Goal: Information Seeking & Learning: Learn about a topic

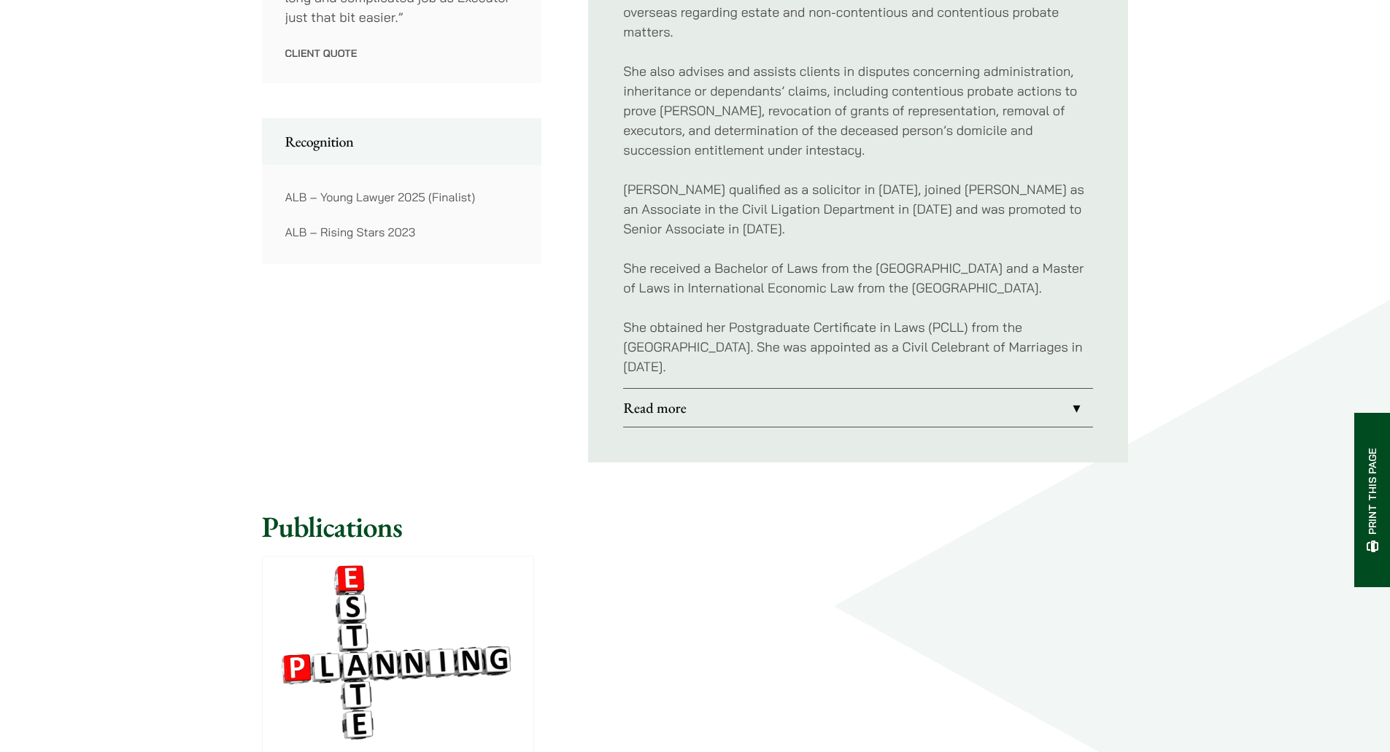
scroll to position [1167, 0]
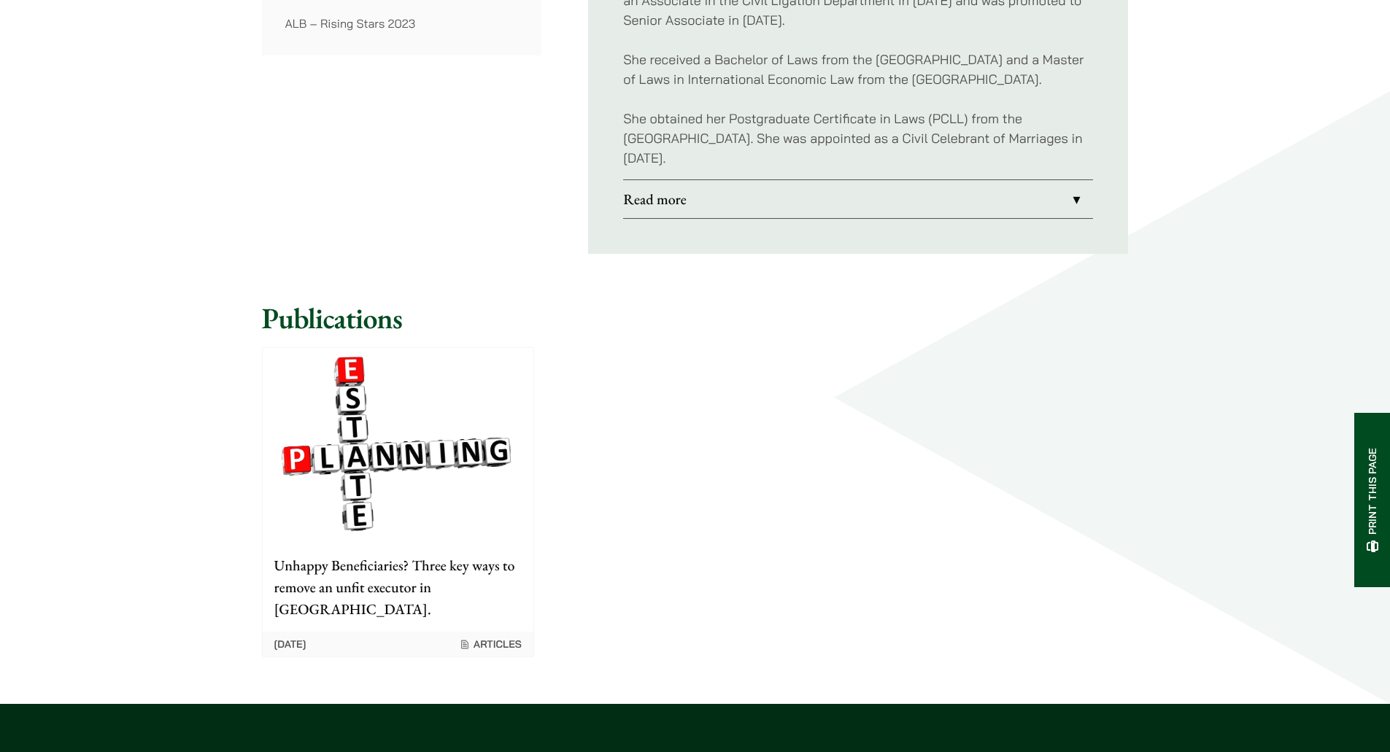
click at [691, 199] on link "Read more" at bounding box center [858, 199] width 470 height 38
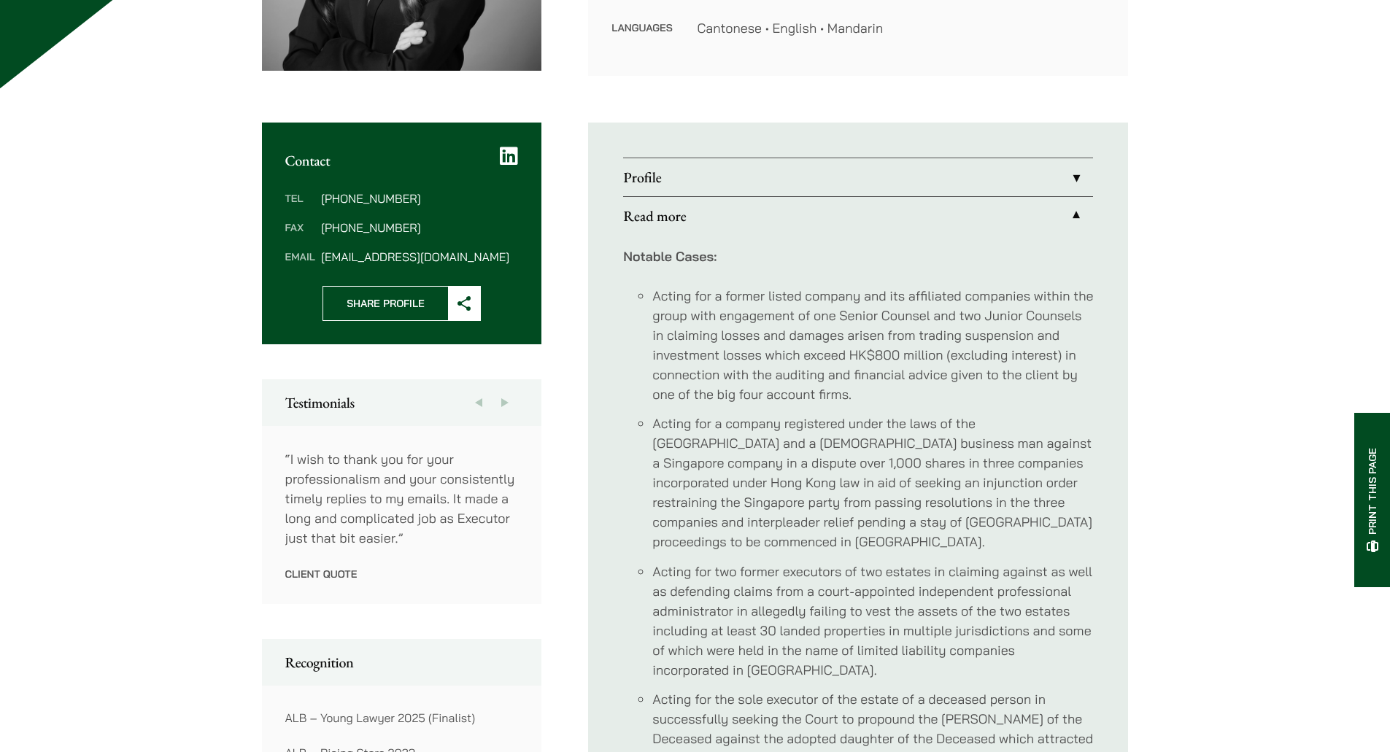
scroll to position [219, 0]
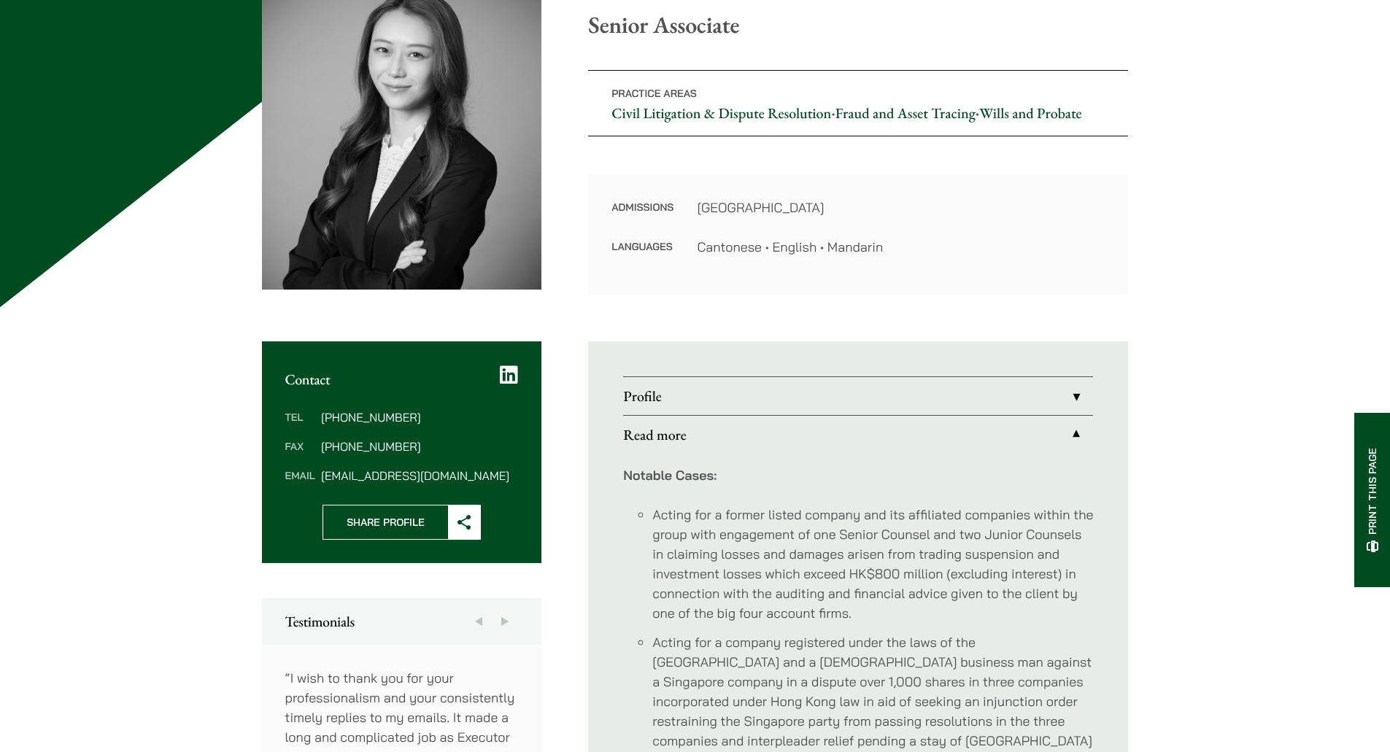
click at [724, 414] on link "Profile" at bounding box center [858, 396] width 470 height 38
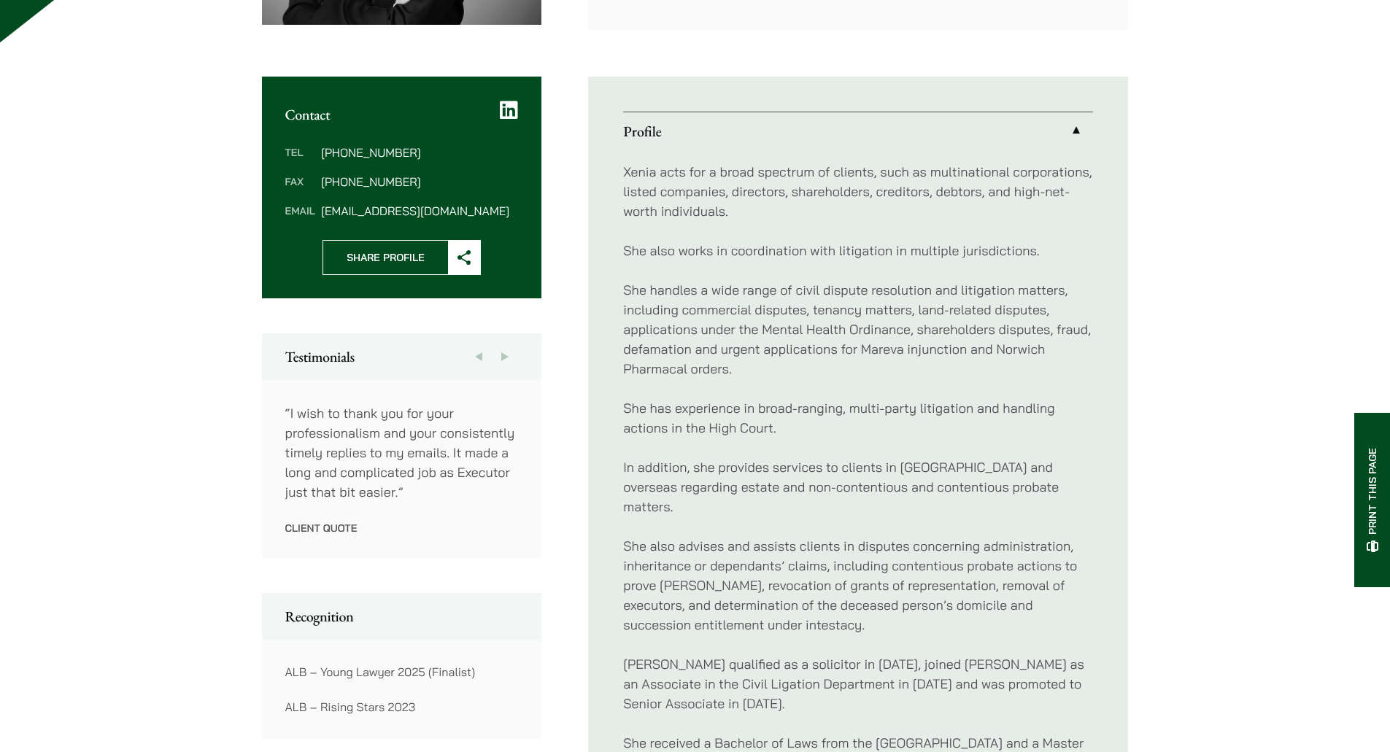
scroll to position [729, 0]
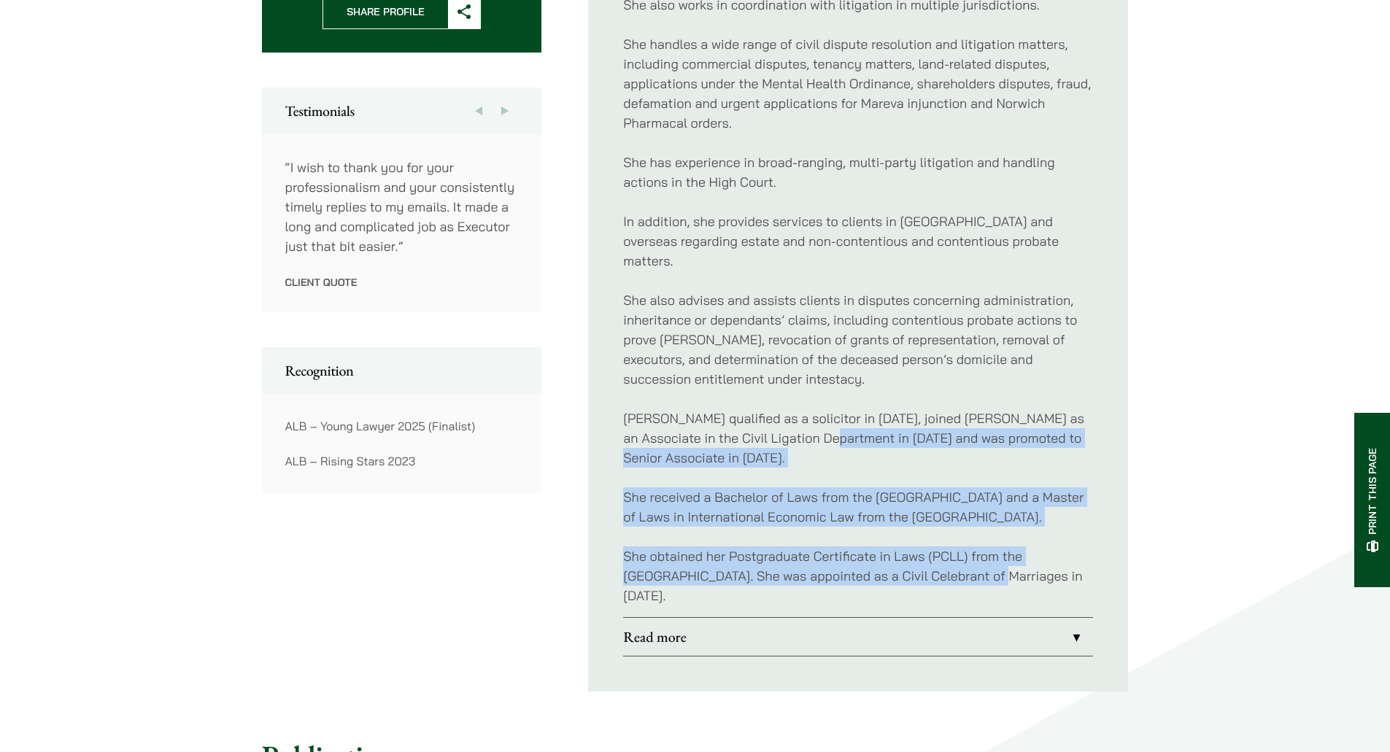
drag, startPoint x: 830, startPoint y: 430, endPoint x: 948, endPoint y: 573, distance: 184.5
click at [946, 571] on div "Xenia acts for a broad spectrum of clients, such as multinational corporations,…" at bounding box center [858, 260] width 470 height 713
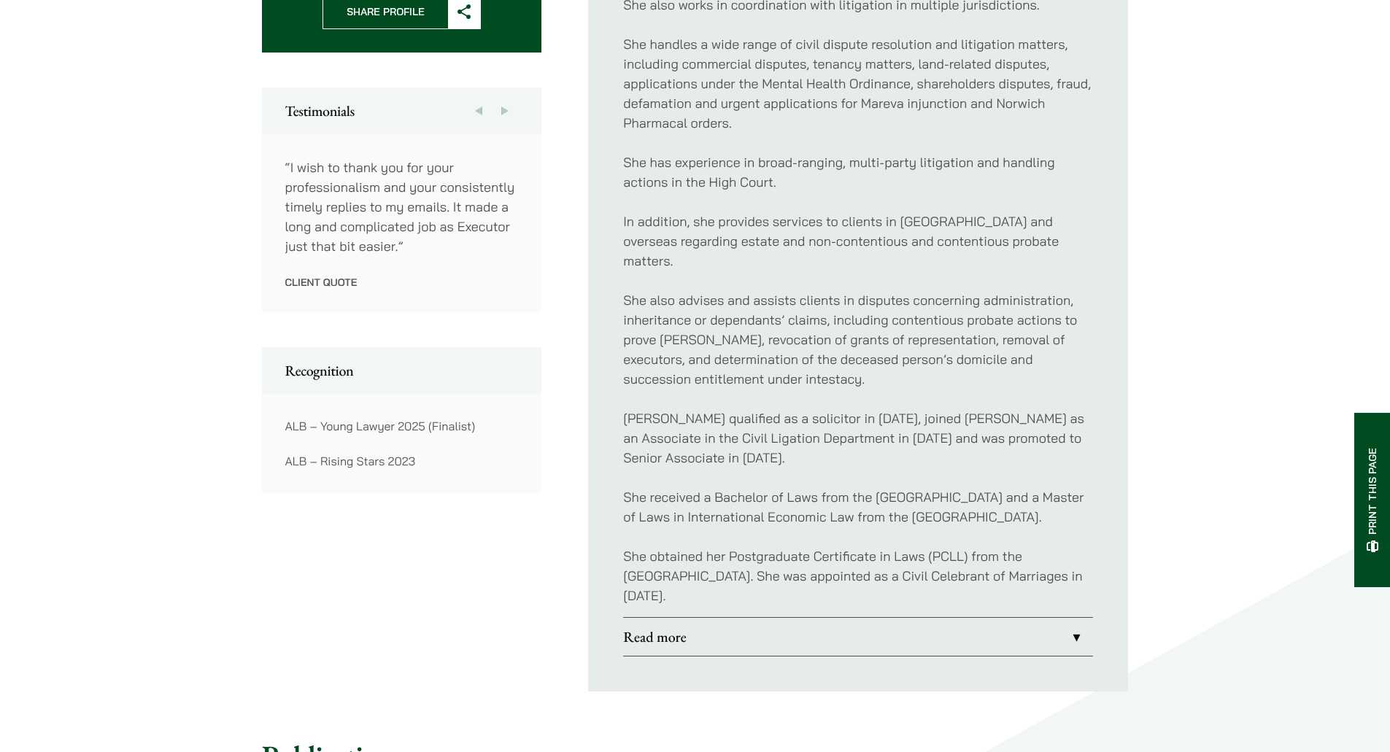
click at [948, 573] on p "She obtained her Postgraduate Certificate in Laws (PCLL) from the [GEOGRAPHIC_D…" at bounding box center [858, 575] width 470 height 59
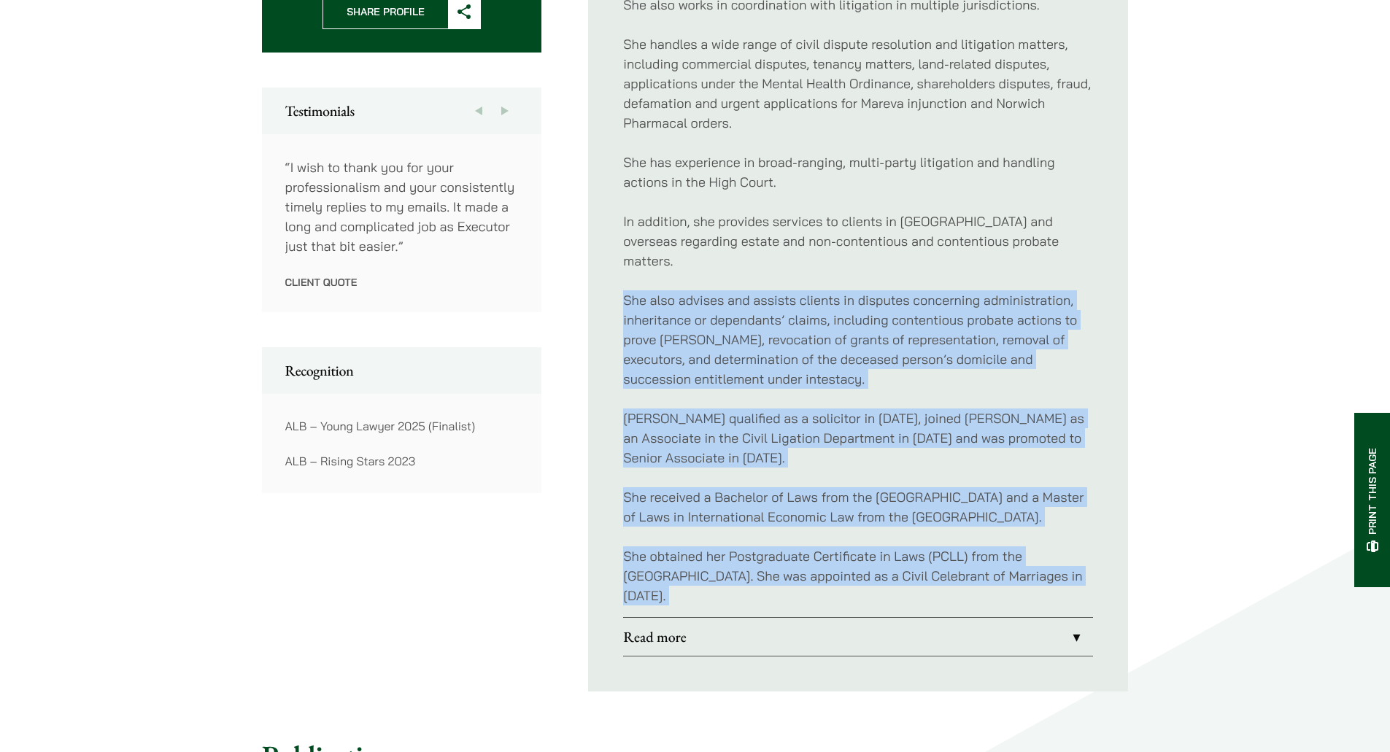
drag, startPoint x: 948, startPoint y: 573, endPoint x: 864, endPoint y: 328, distance: 259.0
click at [864, 328] on div "Xenia acts for a broad spectrum of clients, such as multinational corporations,…" at bounding box center [858, 260] width 470 height 713
click at [864, 328] on p "She also advises and assists clients in disputes concerning administration, inh…" at bounding box center [858, 339] width 470 height 98
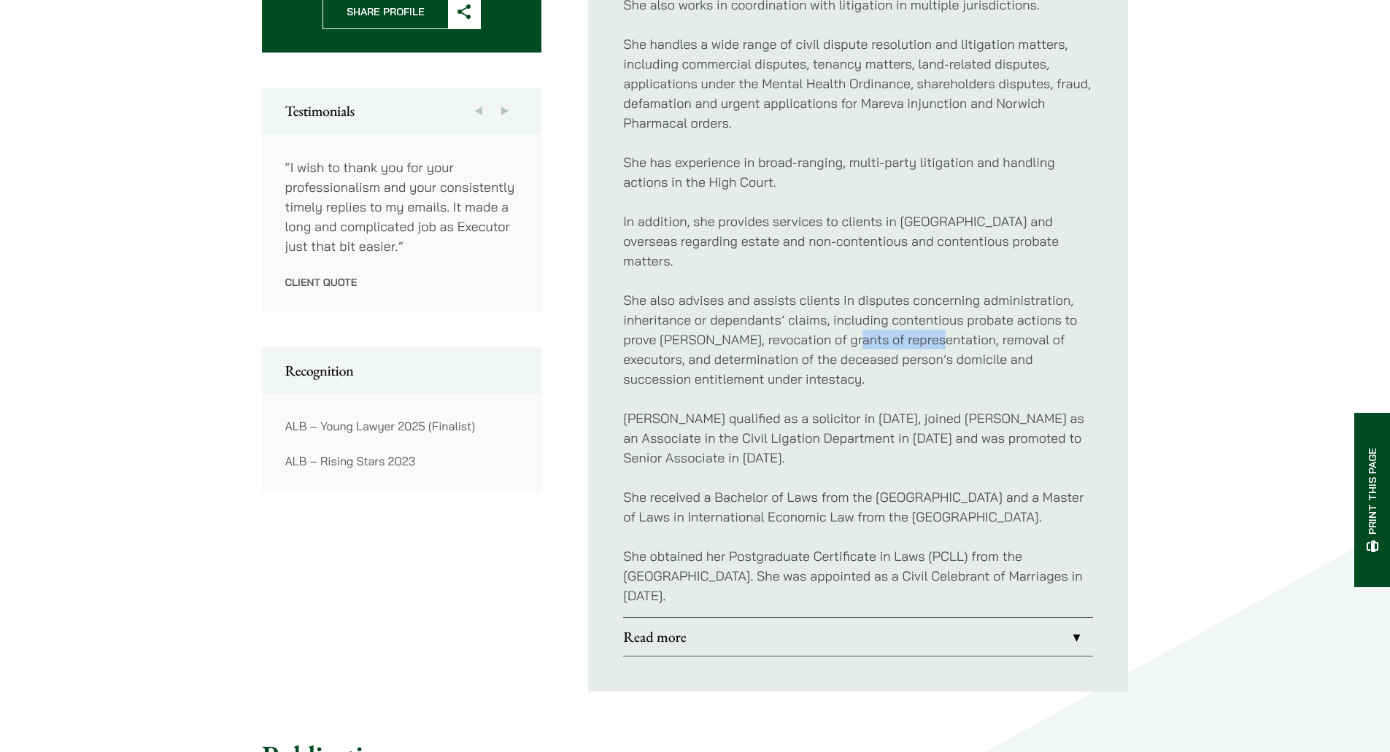
click at [864, 328] on p "She also advises and assists clients in disputes concerning administration, inh…" at bounding box center [858, 339] width 470 height 98
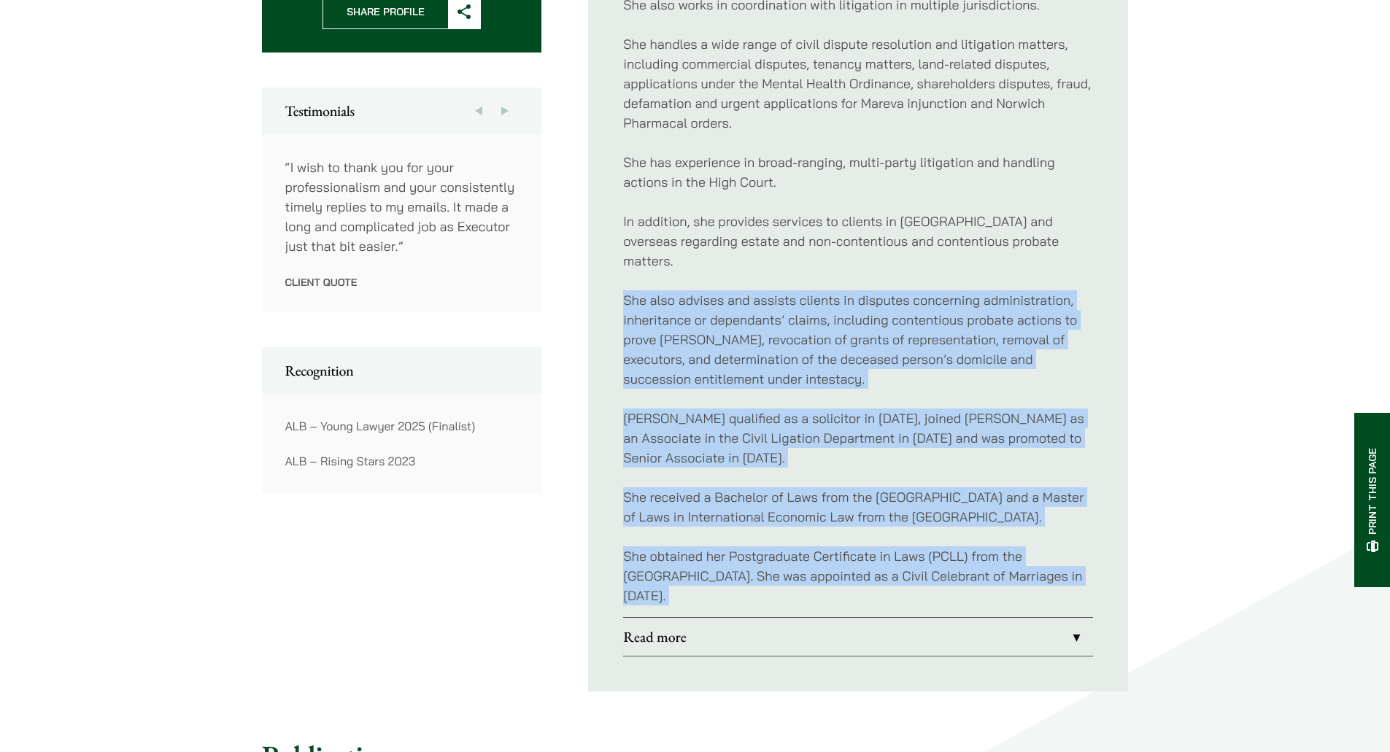
drag, startPoint x: 864, startPoint y: 328, endPoint x: 999, endPoint y: 557, distance: 266.1
click at [999, 557] on div "Xenia acts for a broad spectrum of clients, such as multinational corporations,…" at bounding box center [858, 260] width 470 height 713
click at [999, 558] on p "She obtained her Postgraduate Certificate in Laws (PCLL) from the [GEOGRAPHIC_D…" at bounding box center [858, 575] width 470 height 59
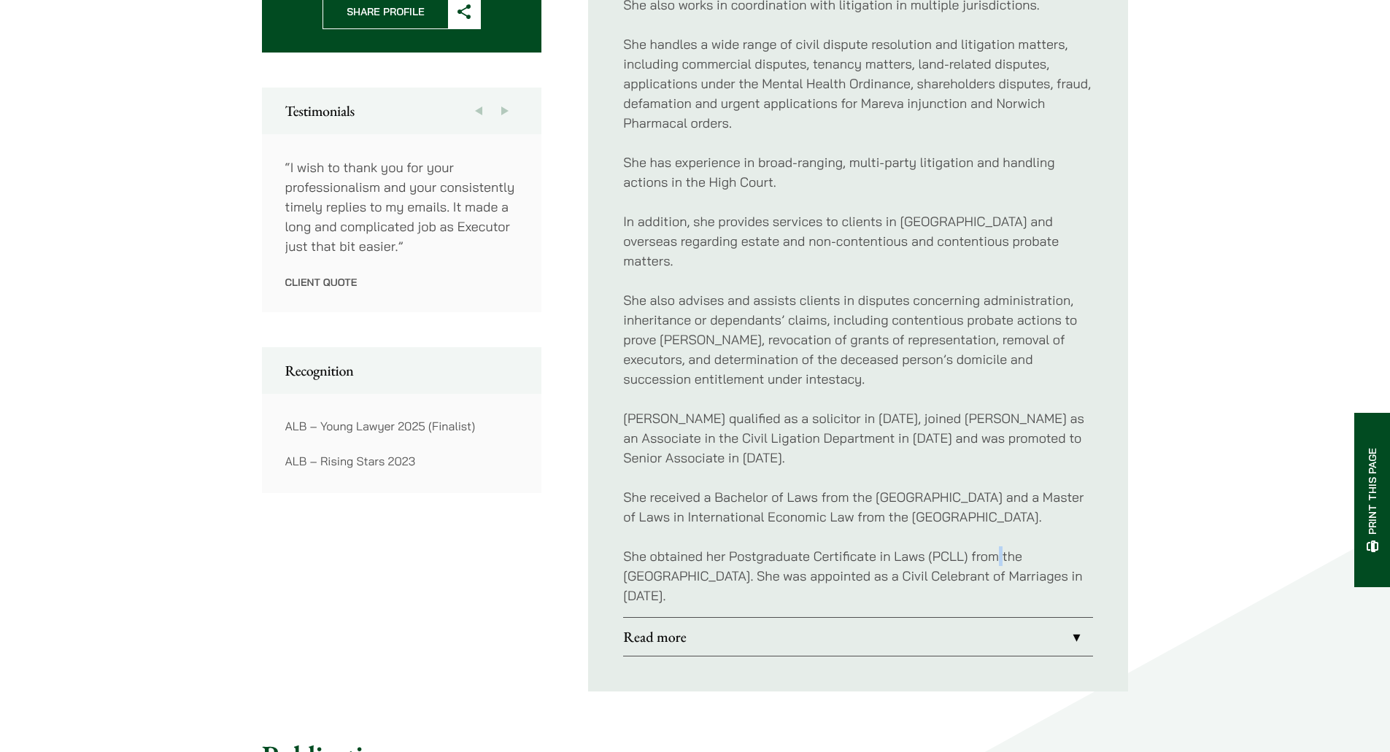
click at [999, 558] on p "She obtained her Postgraduate Certificate in Laws (PCLL) from the [GEOGRAPHIC_D…" at bounding box center [858, 575] width 470 height 59
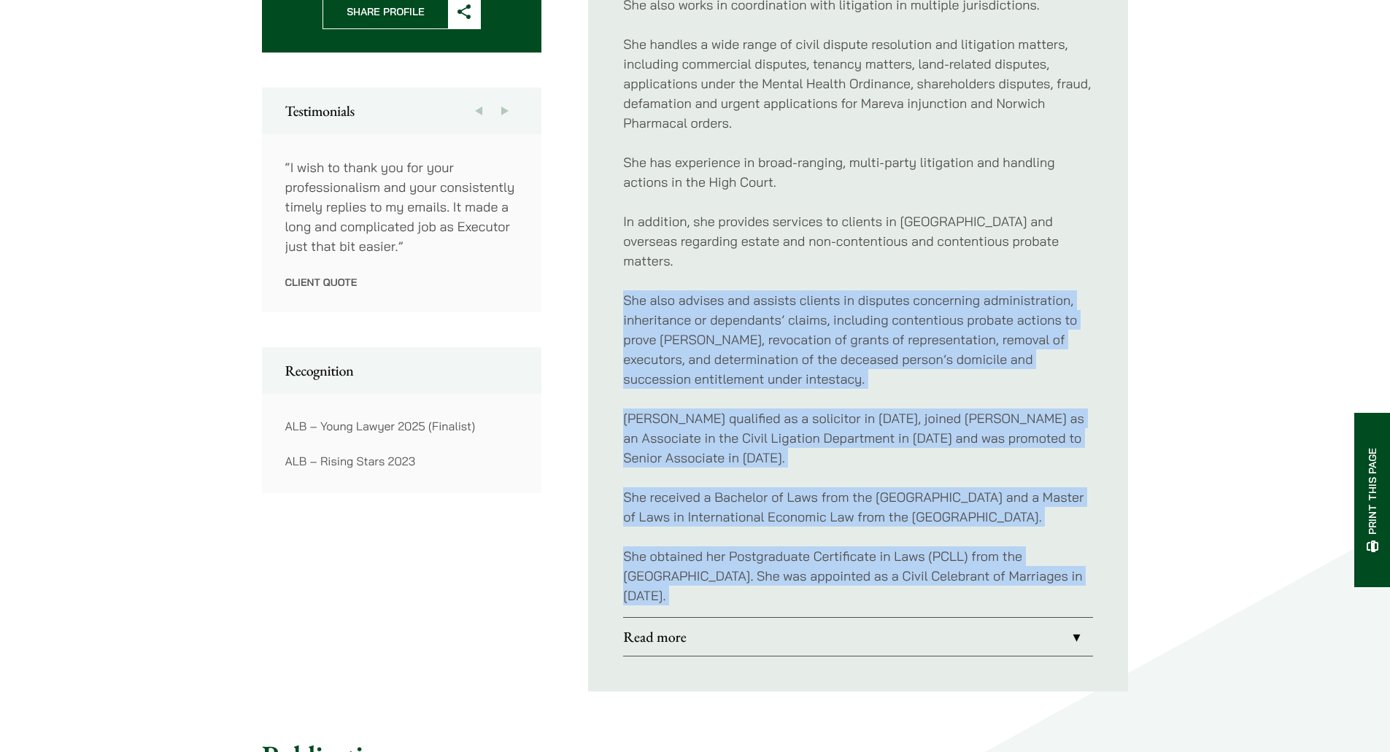
drag, startPoint x: 999, startPoint y: 558, endPoint x: 812, endPoint y: 288, distance: 328.6
click at [817, 295] on div "Xenia acts for a broad spectrum of clients, such as multinational corporations,…" at bounding box center [858, 260] width 470 height 713
click at [812, 290] on p "She also advises and assists clients in disputes concerning administration, inh…" at bounding box center [858, 339] width 470 height 98
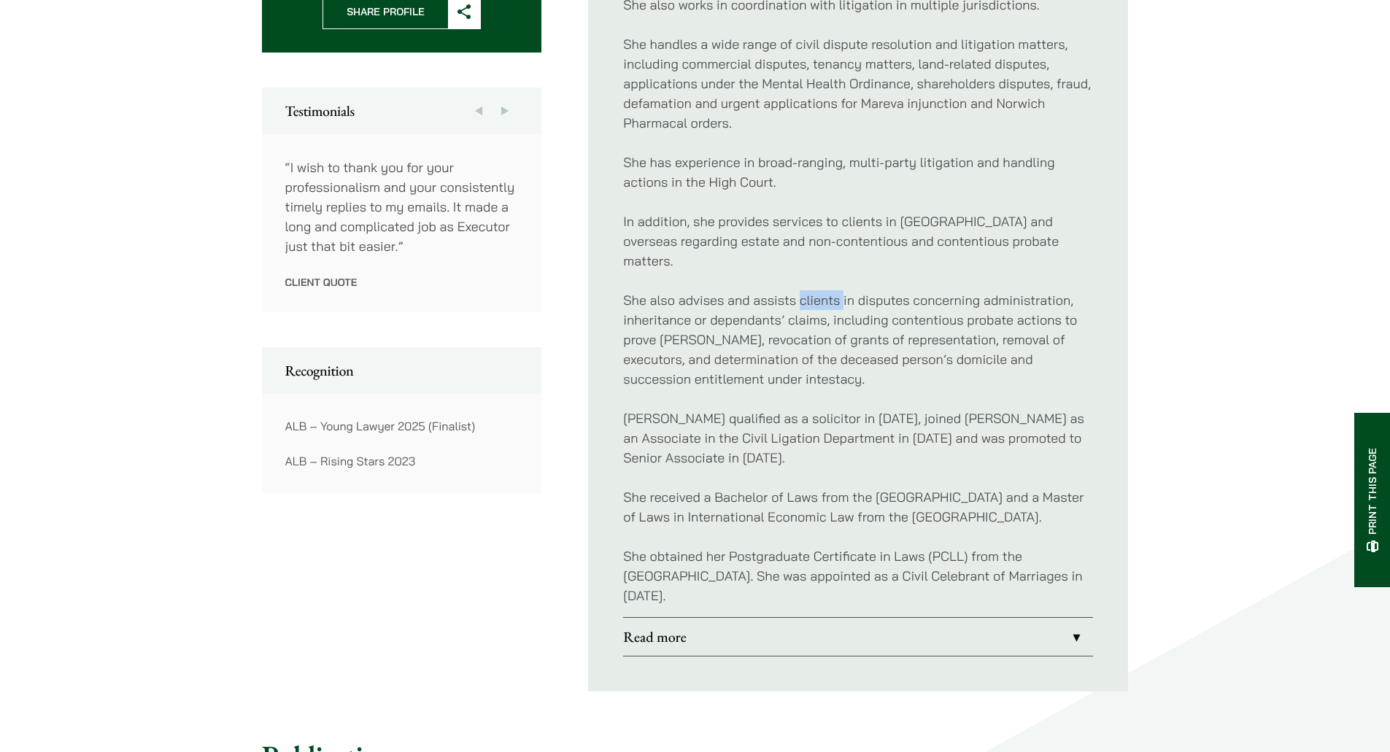
click at [812, 290] on p "She also advises and assists clients in disputes concerning administration, inh…" at bounding box center [858, 339] width 470 height 98
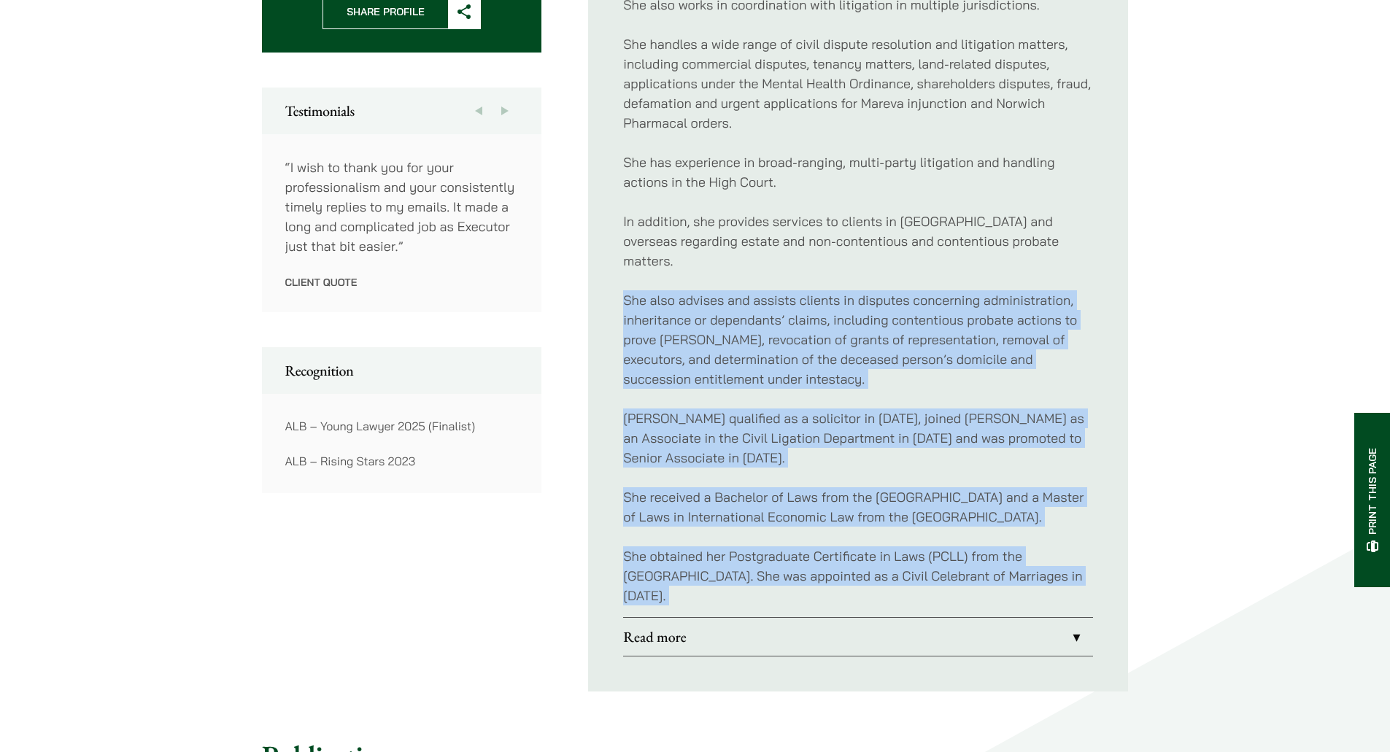
drag, startPoint x: 812, startPoint y: 288, endPoint x: 1055, endPoint y: 547, distance: 355.0
click at [1055, 547] on div "Xenia acts for a broad spectrum of clients, such as multinational corporations,…" at bounding box center [858, 260] width 470 height 713
click at [1055, 547] on p "She obtained her Postgraduate Certificate in Laws (PCLL) from the [GEOGRAPHIC_D…" at bounding box center [858, 575] width 470 height 59
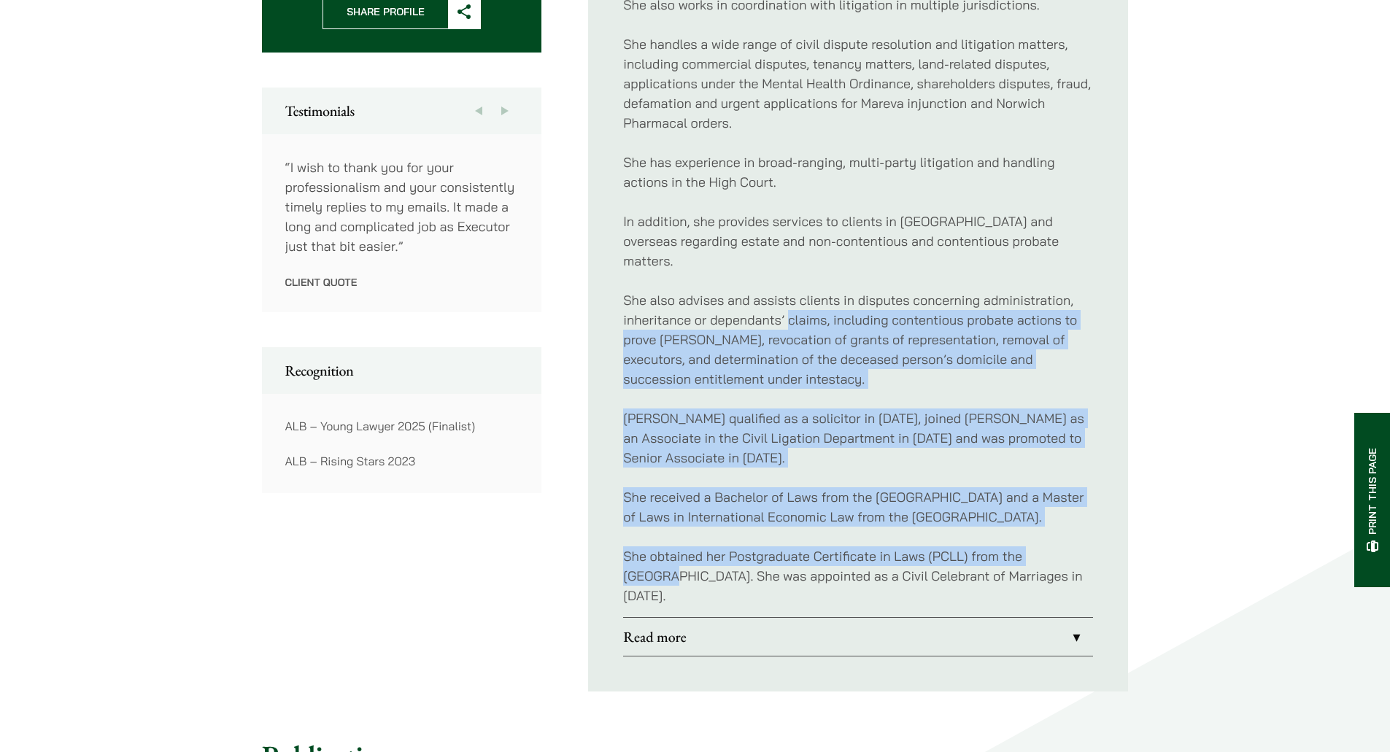
drag, startPoint x: 1055, startPoint y: 547, endPoint x: 796, endPoint y: 283, distance: 369.8
click at [797, 284] on div "Xenia acts for a broad spectrum of clients, such as multinational corporations,…" at bounding box center [858, 260] width 470 height 713
click at [796, 290] on p "She also advises and assists clients in disputes concerning administration, inh…" at bounding box center [858, 339] width 470 height 98
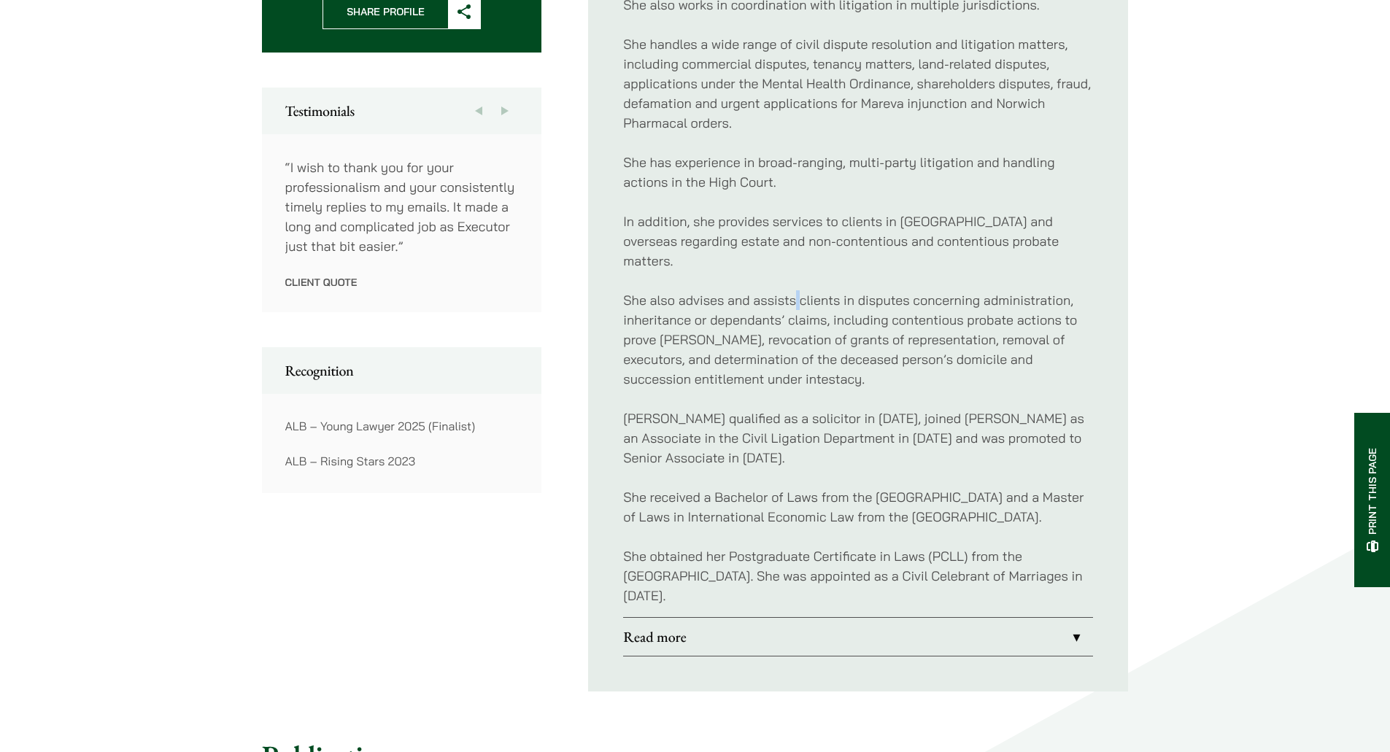
click at [796, 290] on p "She also advises and assists clients in disputes concerning administration, inh…" at bounding box center [858, 339] width 470 height 98
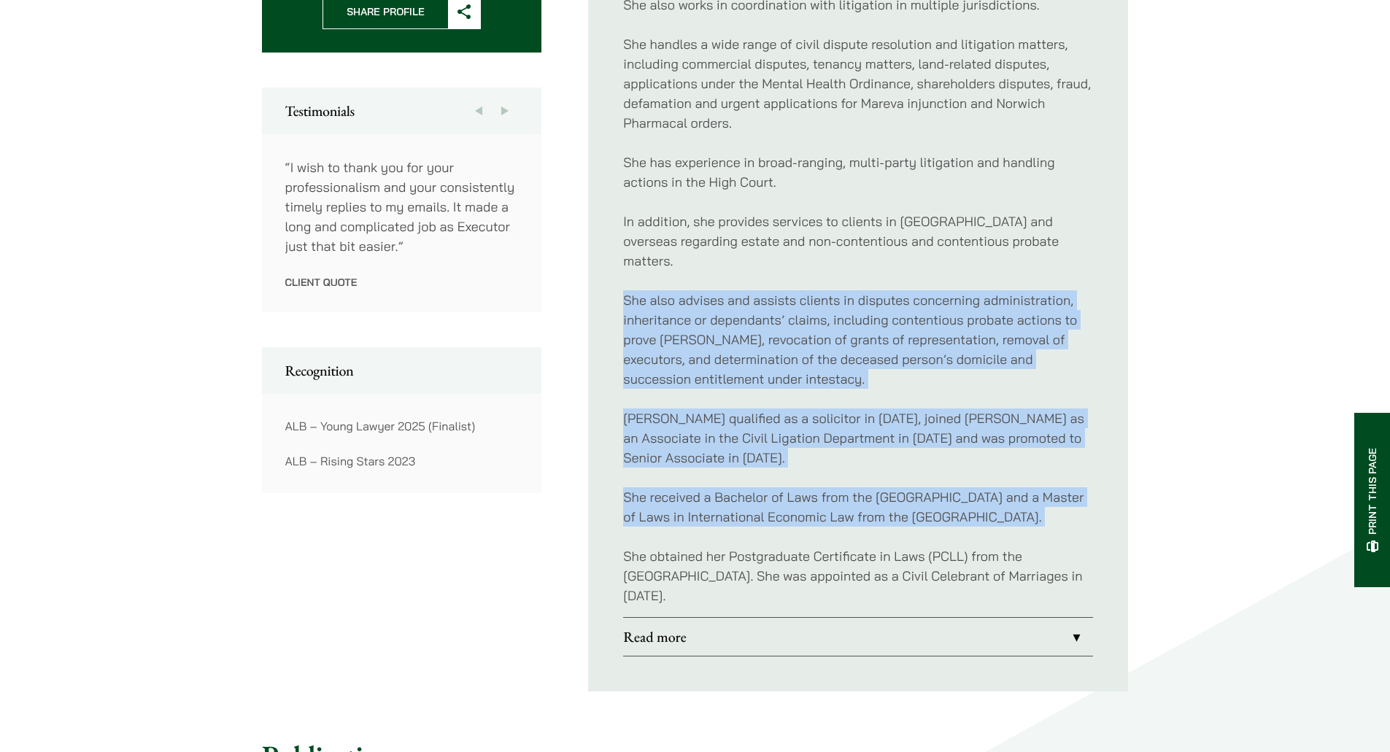
drag, startPoint x: 796, startPoint y: 283, endPoint x: 1006, endPoint y: 535, distance: 327.8
click at [1006, 535] on div "Xenia acts for a broad spectrum of clients, such as multinational corporations,…" at bounding box center [858, 260] width 470 height 713
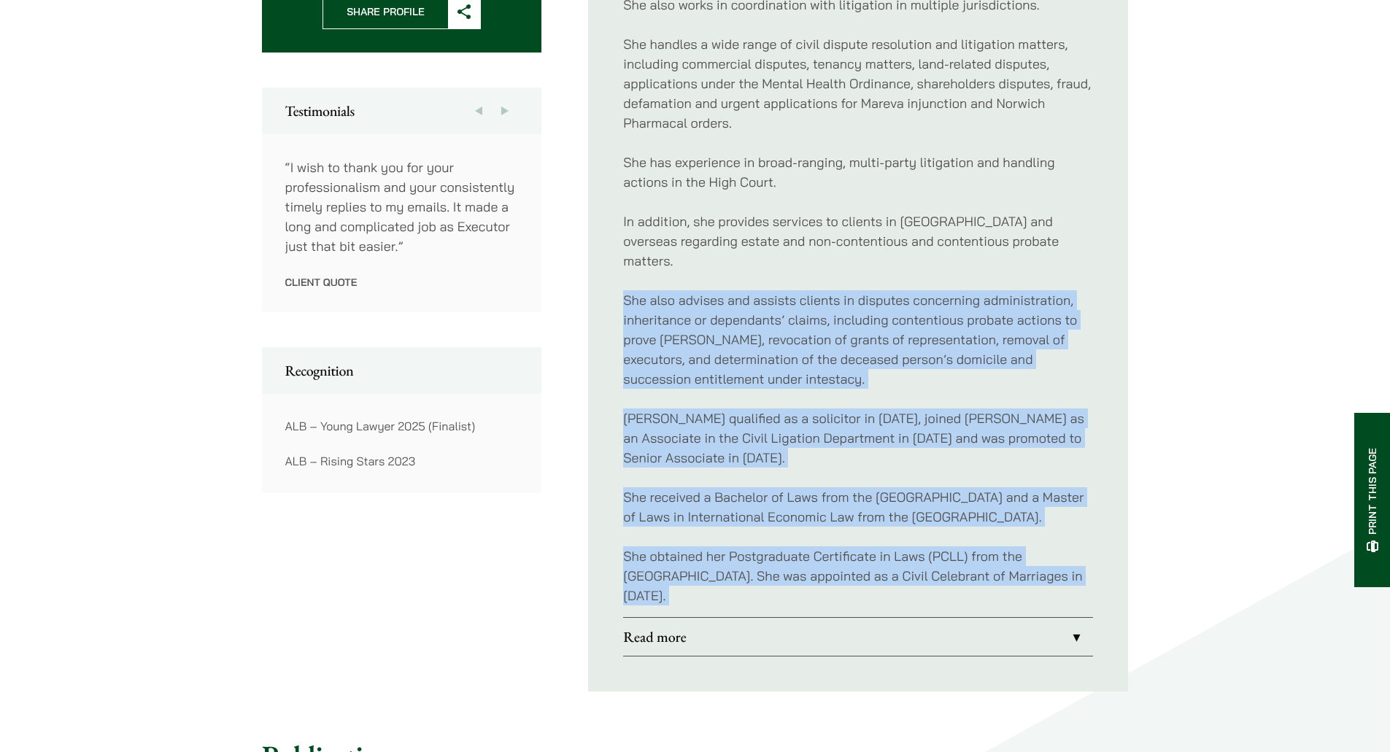
click at [1011, 542] on div "Xenia acts for a broad spectrum of clients, such as multinational corporations,…" at bounding box center [858, 260] width 470 height 713
